Goal: Transaction & Acquisition: Purchase product/service

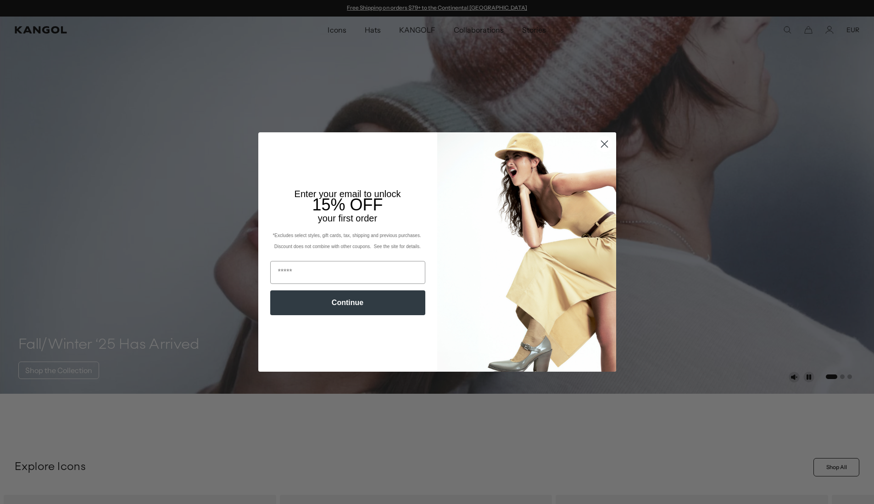
click at [611, 143] on circle "Close dialog" at bounding box center [604, 143] width 15 height 15
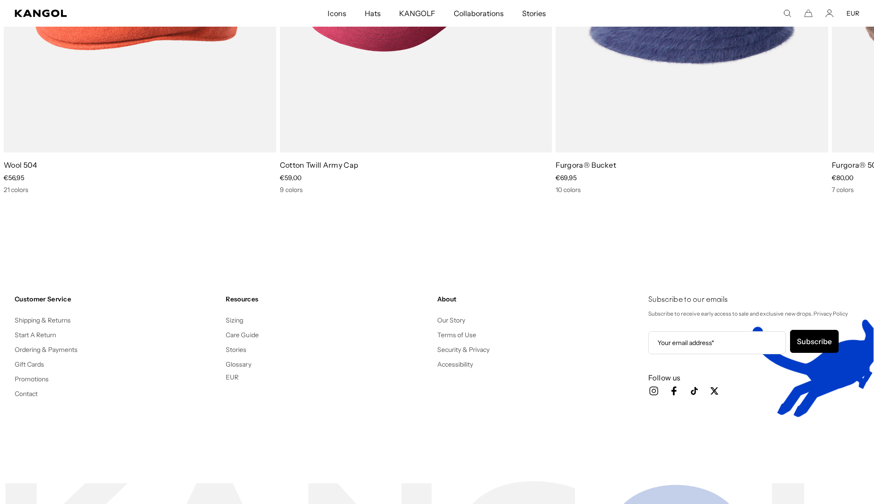
scroll to position [0, 189]
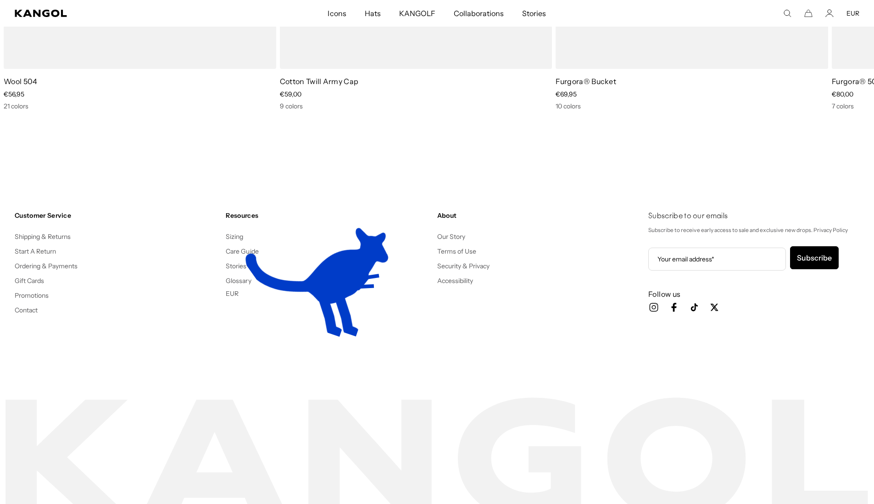
click at [410, 361] on div "Customer Service Shipping & Returns Start A Return Ordering & Payments Gift Car…" at bounding box center [437, 277] width 874 height 206
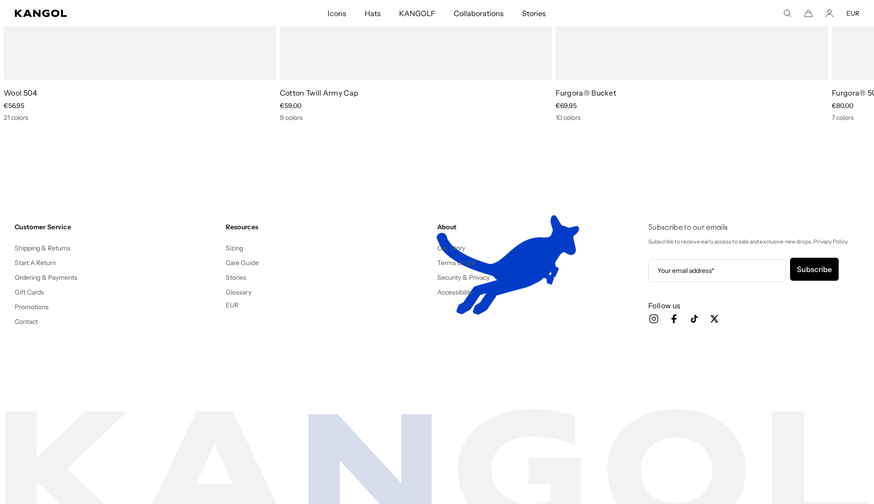
click at [409, 360] on div "Customer Service Shipping & Returns Start A Return Ordering & Payments Gift Car…" at bounding box center [437, 289] width 874 height 206
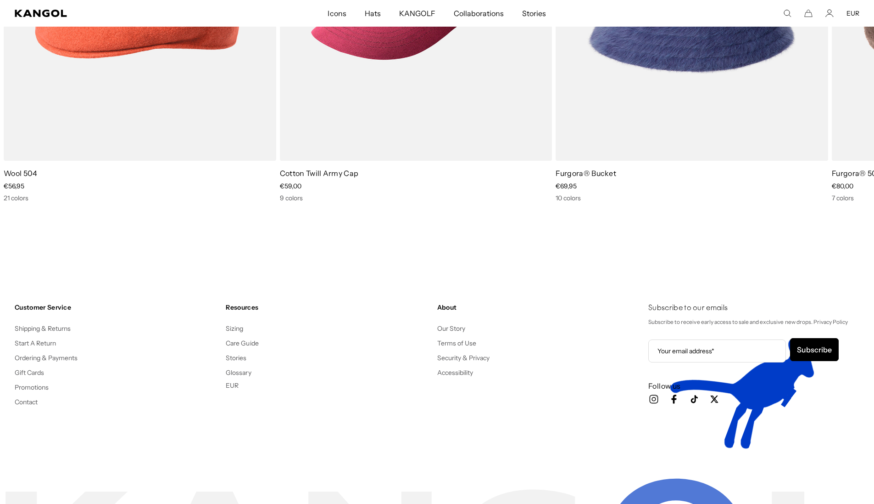
scroll to position [1947, 0]
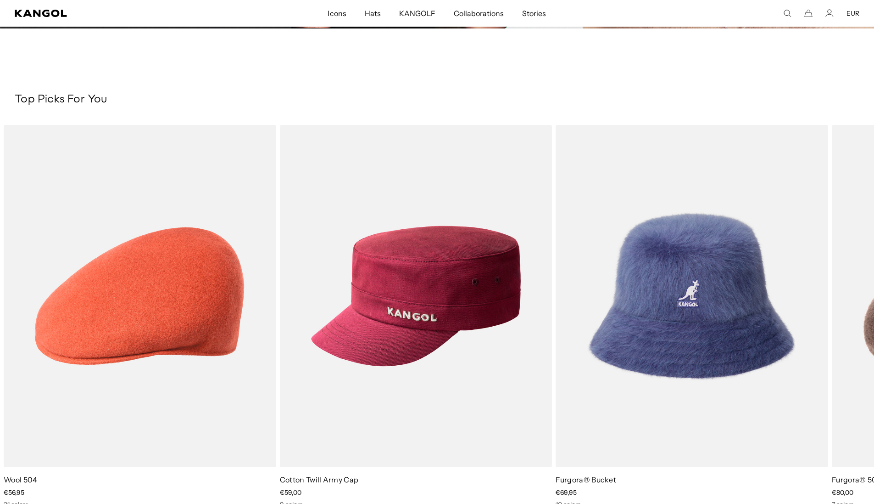
scroll to position [1688, 0]
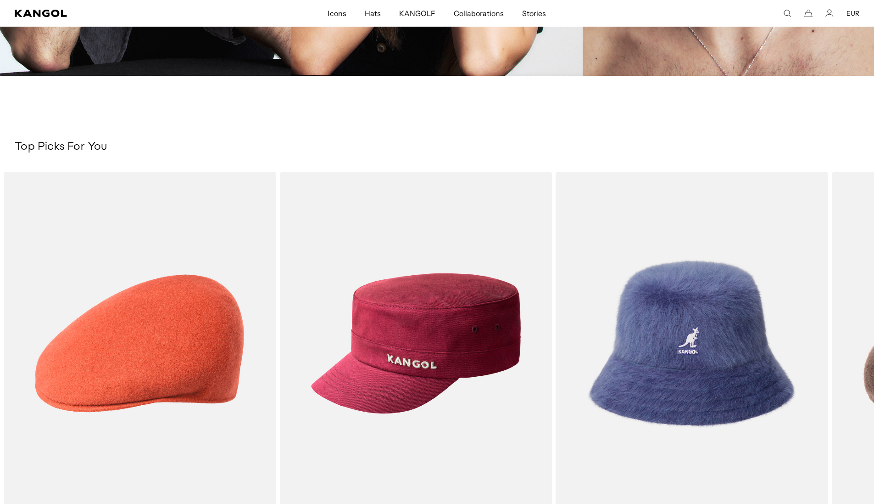
click at [304, 340] on div "Cotton Twill Army Cap Sale Price €59,00" at bounding box center [416, 363] width 273 height 383
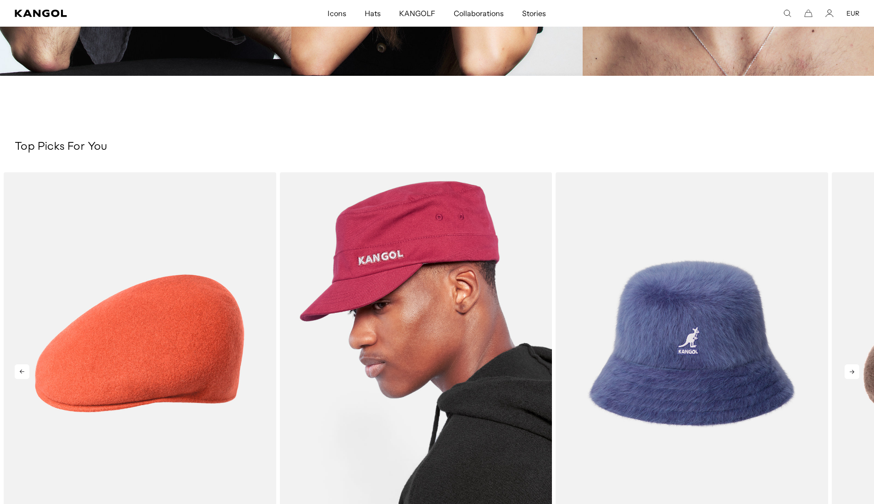
scroll to position [0, 189]
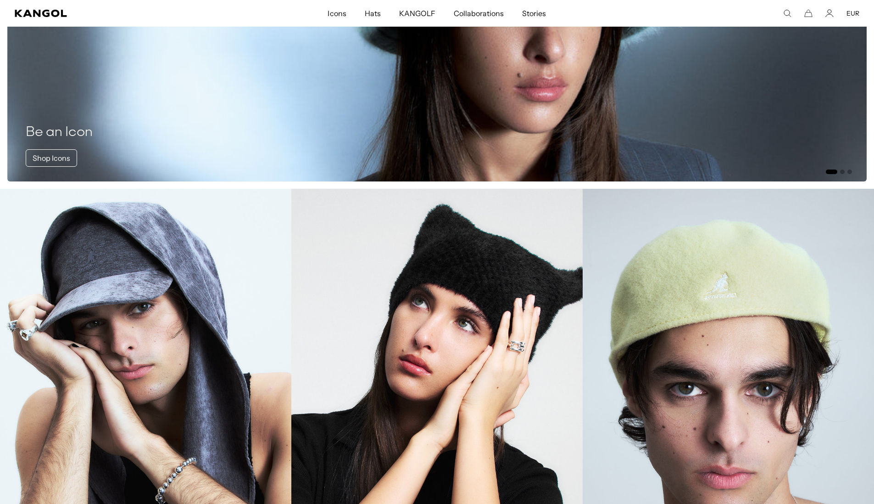
click at [318, 336] on link "Beanies" at bounding box center [436, 407] width 291 height 437
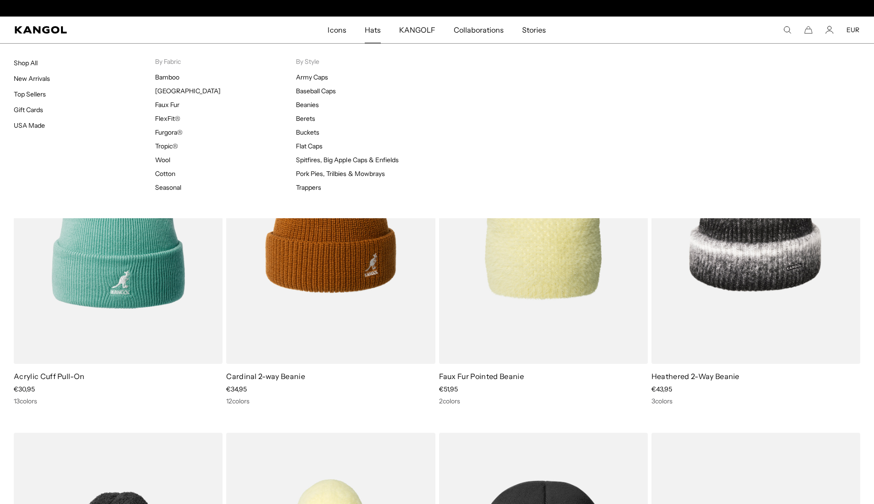
scroll to position [0, 189]
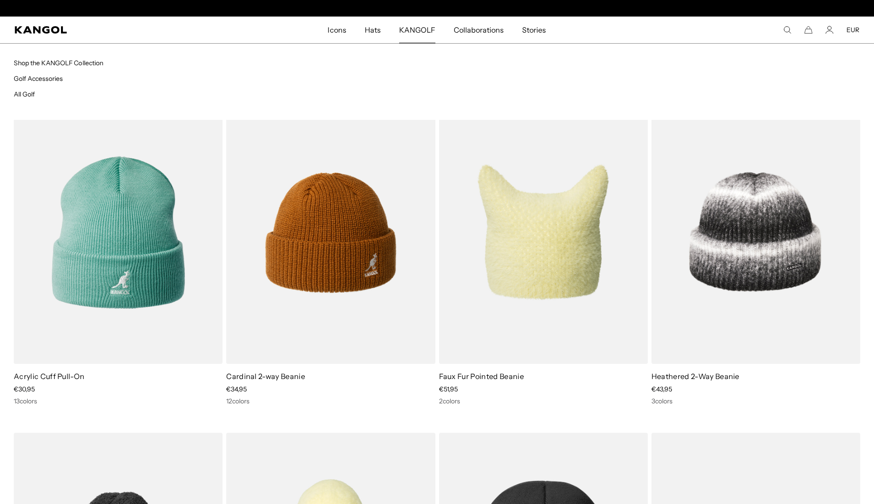
click at [423, 30] on span "KANGOLF" at bounding box center [417, 30] width 36 height 27
drag, startPoint x: 29, startPoint y: 60, endPoint x: 37, endPoint y: 59, distance: 7.5
click at [37, 59] on link "Shop the KANGOLF Collection" at bounding box center [59, 63] width 90 height 8
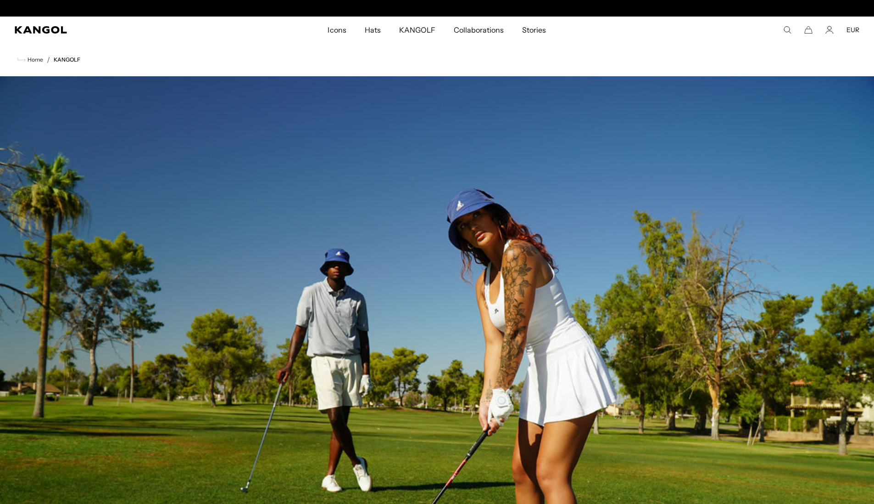
scroll to position [0, 189]
click at [52, 63] on ul "Home / KANGOLF" at bounding box center [437, 59] width 847 height 11
